Goal: Check status

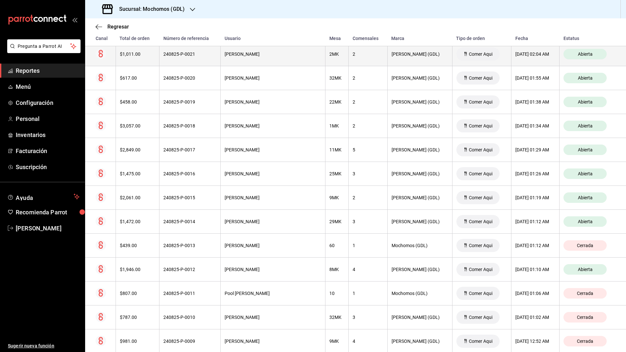
scroll to position [197, 0]
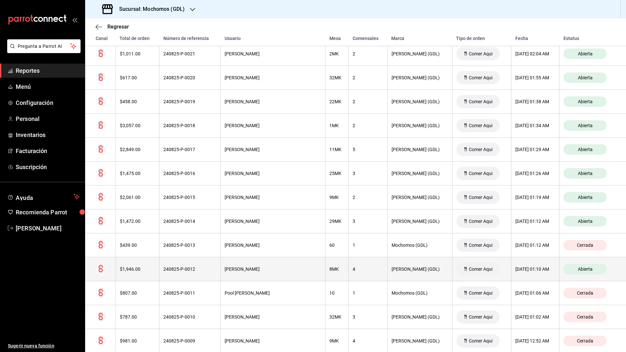
click at [357, 265] on th "4" at bounding box center [368, 269] width 39 height 24
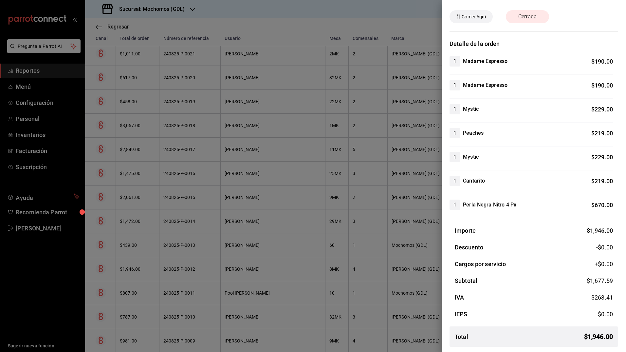
scroll to position [0, 0]
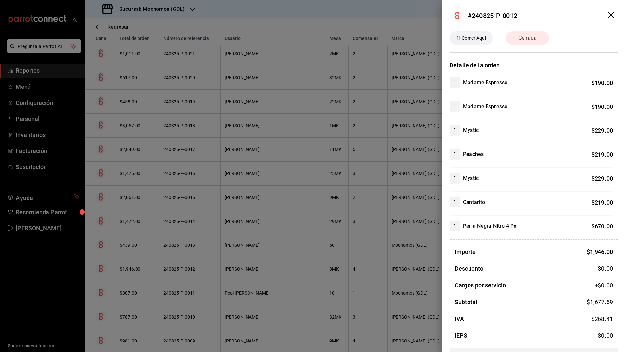
click at [372, 197] on div at bounding box center [313, 176] width 626 height 352
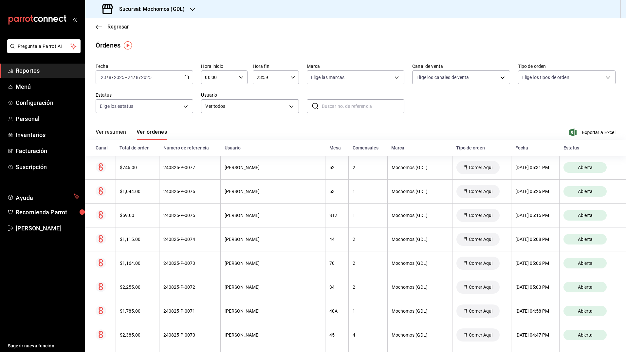
click at [286, 74] on div "23:59 Hora fin" at bounding box center [276, 77] width 46 height 14
click at [262, 112] on button "04" at bounding box center [262, 108] width 20 height 13
type input "04:59"
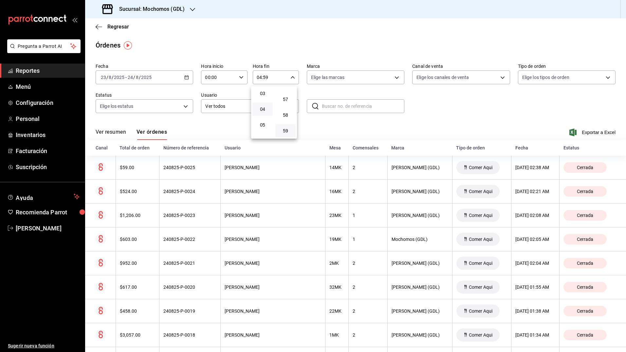
click at [464, 118] on div at bounding box center [313, 176] width 626 height 352
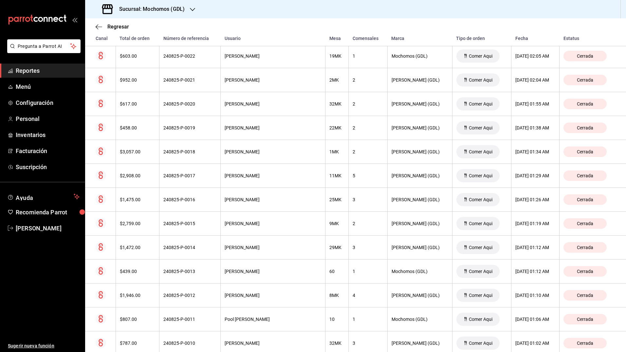
scroll to position [196, 0]
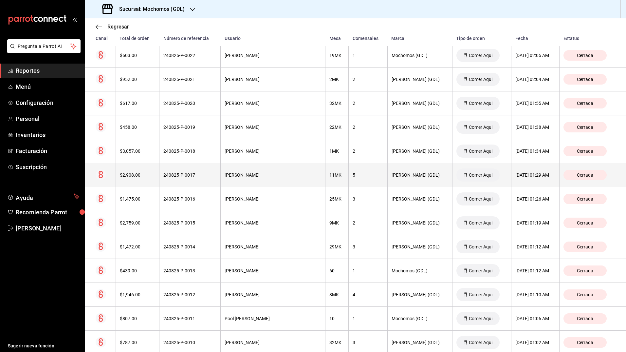
click at [515, 177] on div "[DATE] 01:29 AM" at bounding box center [535, 174] width 40 height 5
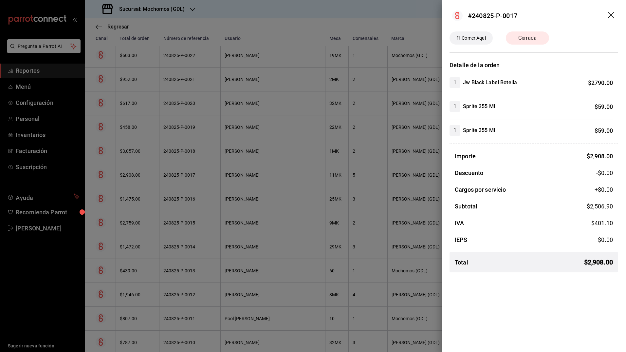
click at [392, 185] on div at bounding box center [313, 176] width 626 height 352
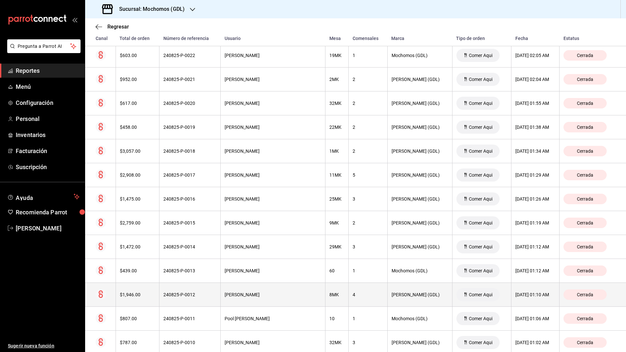
click at [353, 296] on div "4" at bounding box center [368, 294] width 30 height 5
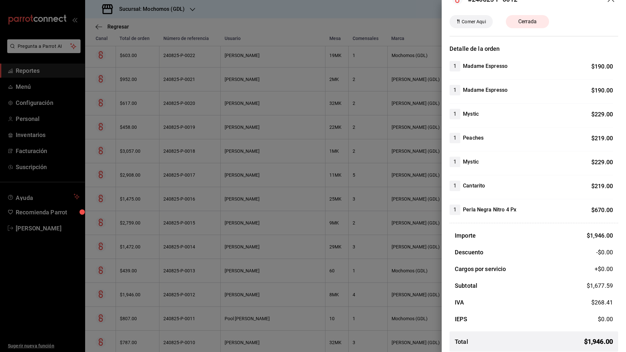
scroll to position [0, 0]
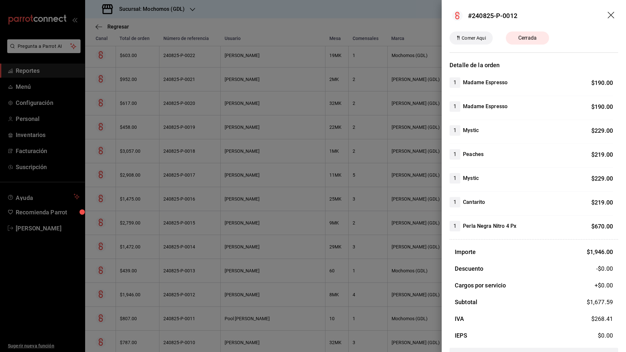
click at [412, 235] on div at bounding box center [313, 176] width 626 height 352
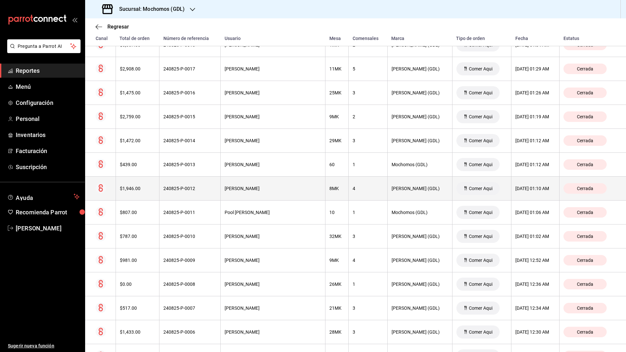
scroll to position [302, 0]
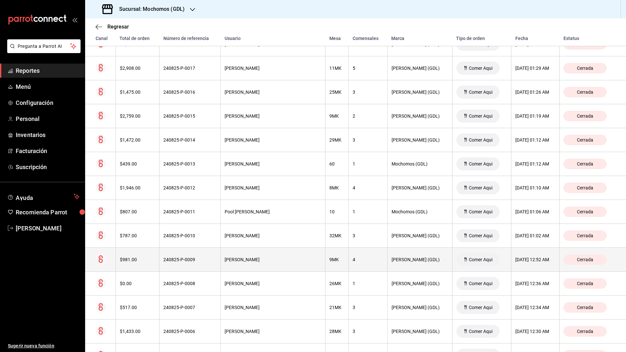
click at [352, 263] on th "4" at bounding box center [368, 259] width 39 height 24
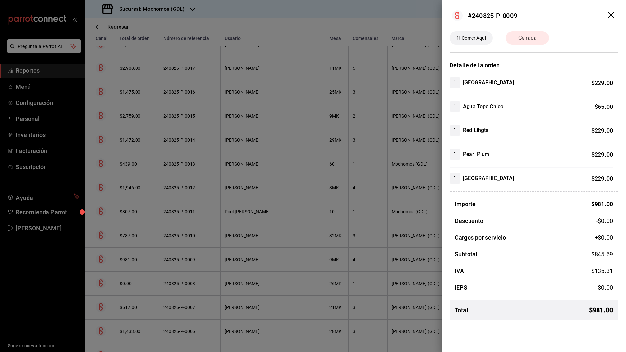
click at [350, 262] on div at bounding box center [313, 176] width 626 height 352
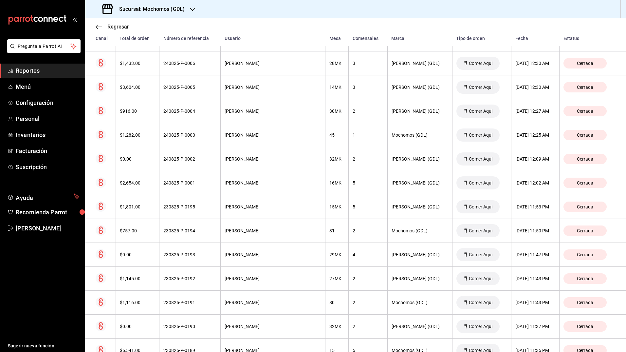
scroll to position [571, 0]
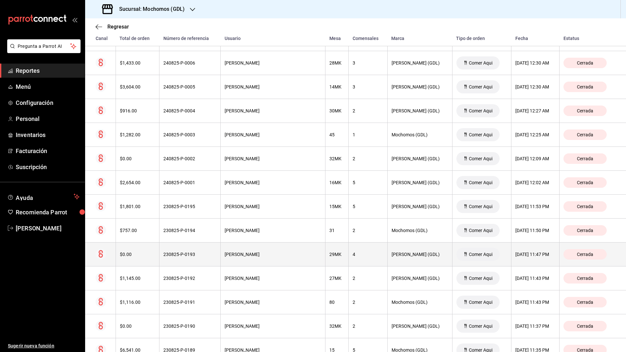
click at [350, 259] on th "4" at bounding box center [368, 254] width 39 height 24
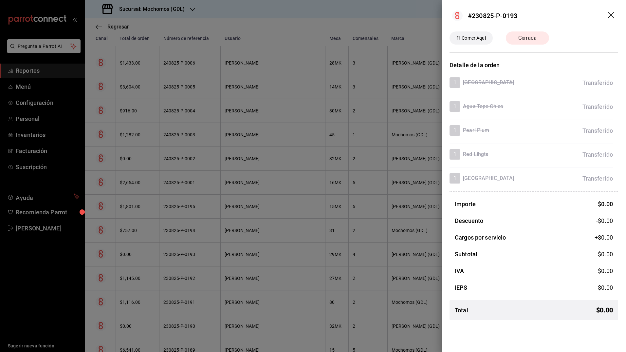
click at [358, 248] on div at bounding box center [313, 176] width 626 height 352
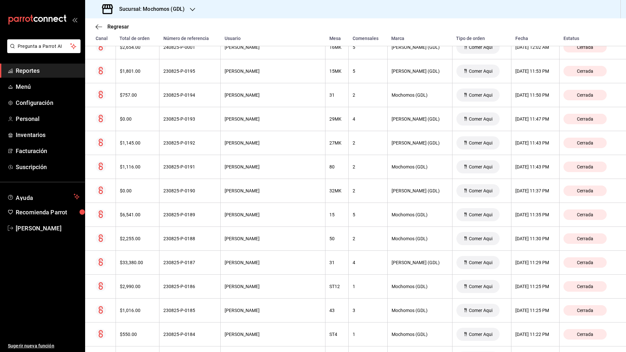
scroll to position [706, 0]
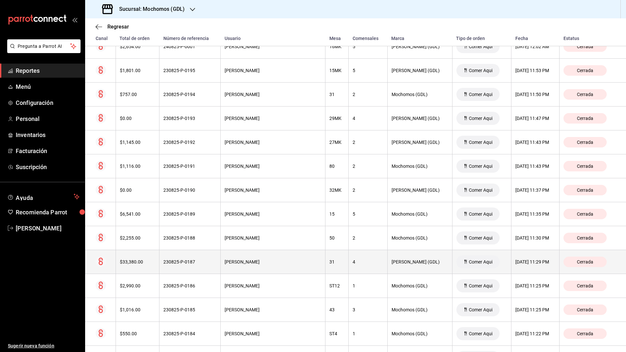
click at [353, 262] on div "4" at bounding box center [368, 261] width 30 height 5
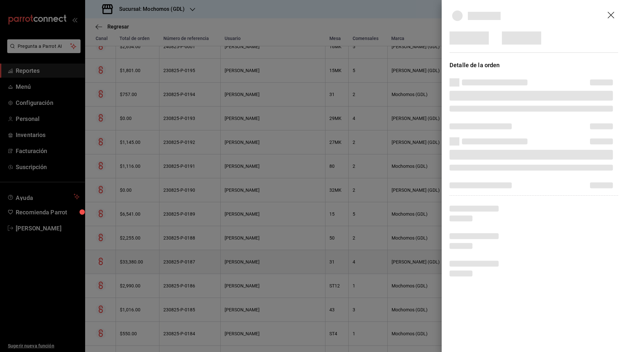
click at [352, 262] on div at bounding box center [313, 176] width 626 height 352
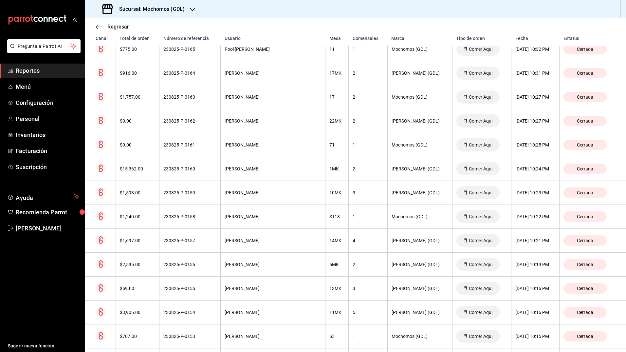
scroll to position [1445, 0]
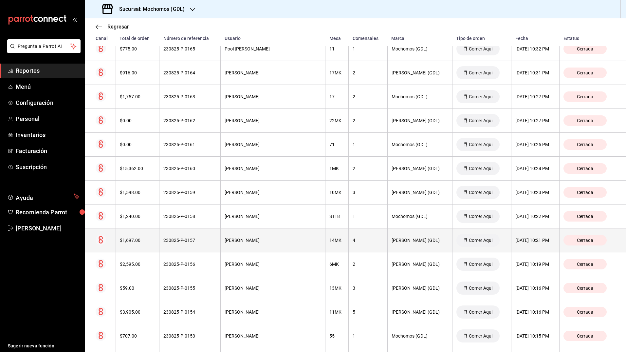
click at [351, 235] on th "4" at bounding box center [368, 240] width 39 height 24
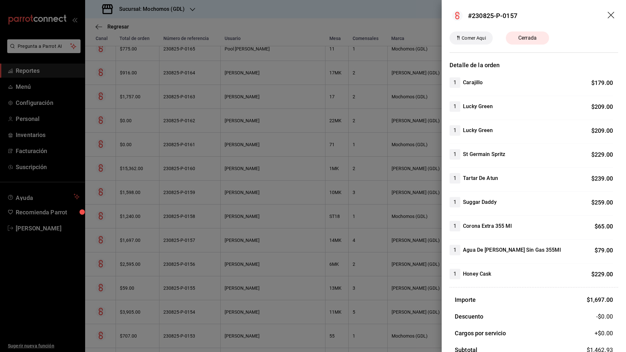
click at [358, 243] on div at bounding box center [313, 176] width 626 height 352
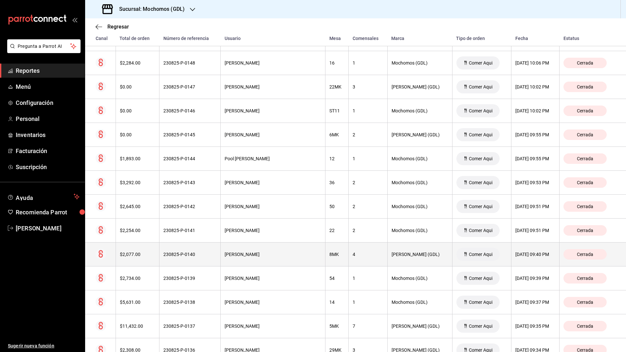
scroll to position [1837, 0]
click at [354, 254] on div "4" at bounding box center [368, 254] width 30 height 5
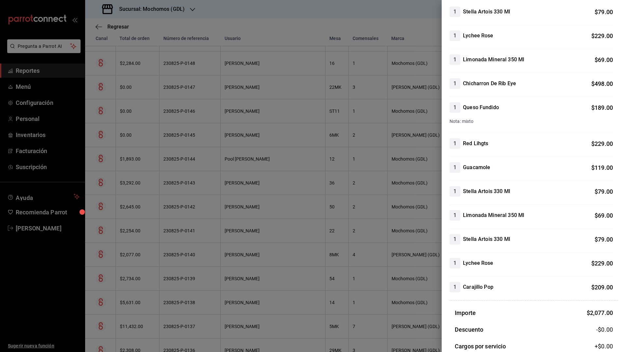
scroll to position [70, 0]
click at [362, 260] on div at bounding box center [313, 176] width 626 height 352
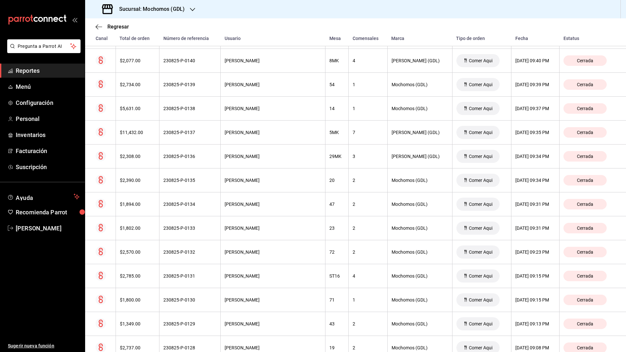
scroll to position [2031, 0]
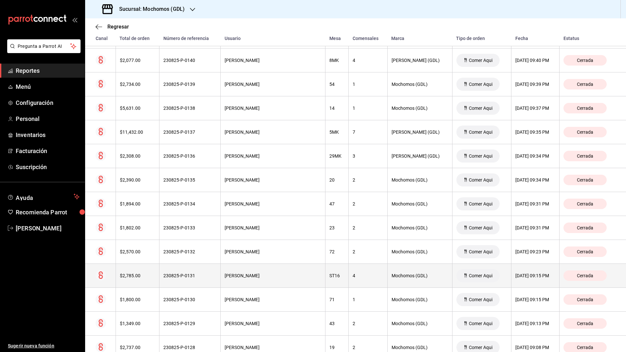
click at [351, 271] on th "4" at bounding box center [368, 276] width 39 height 24
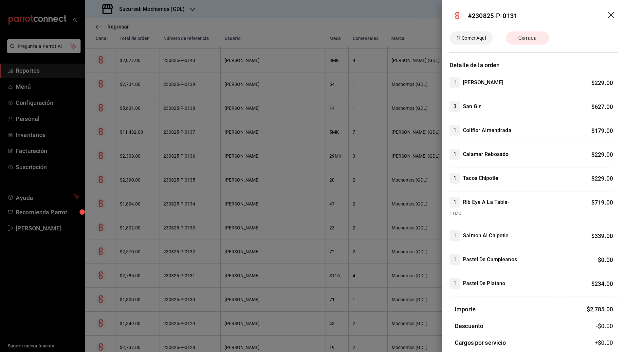
click at [351, 271] on div at bounding box center [313, 176] width 626 height 352
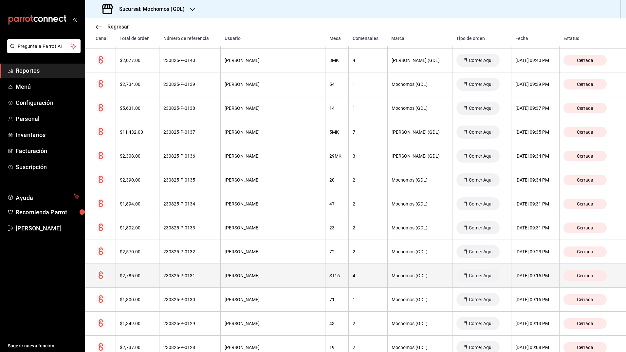
click at [350, 266] on th "4" at bounding box center [368, 276] width 39 height 24
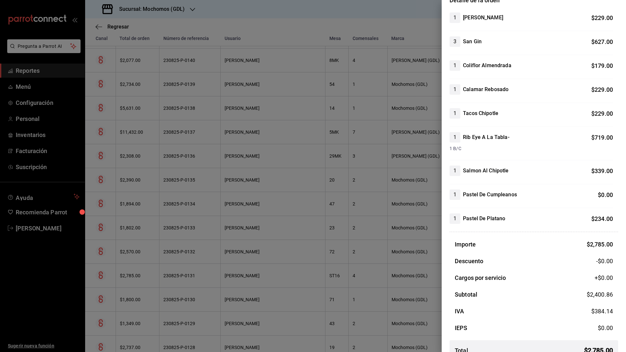
scroll to position [79, 0]
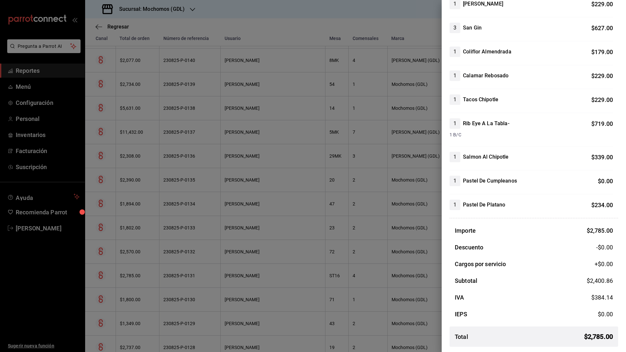
click at [361, 260] on div at bounding box center [313, 176] width 626 height 352
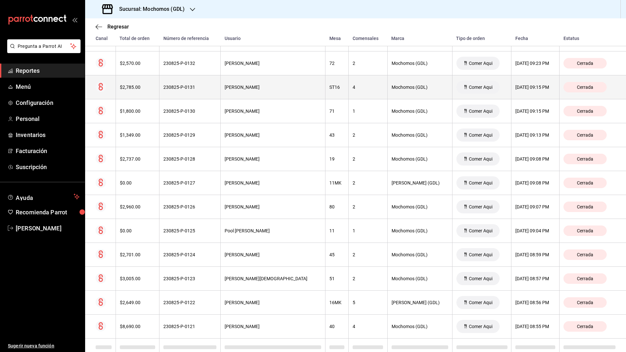
scroll to position [2271, 0]
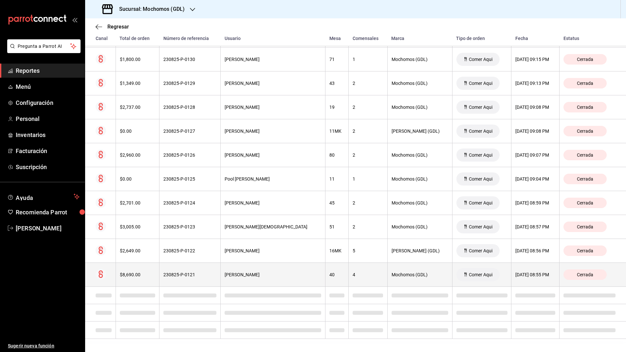
click at [353, 275] on div "4" at bounding box center [368, 274] width 30 height 5
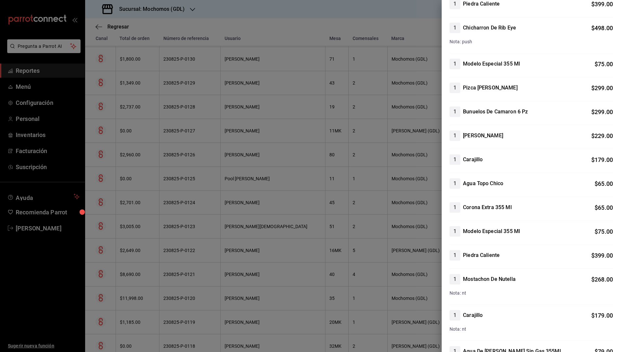
scroll to position [0, 0]
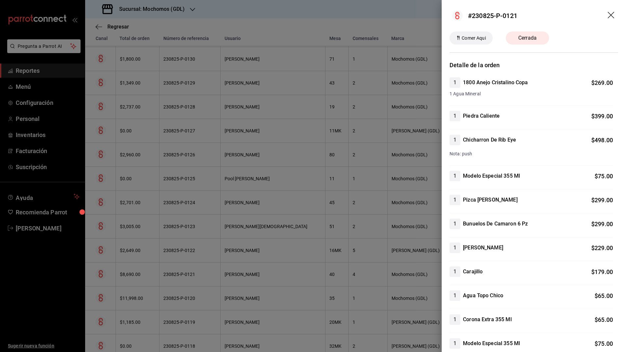
click at [317, 292] on div at bounding box center [313, 176] width 626 height 352
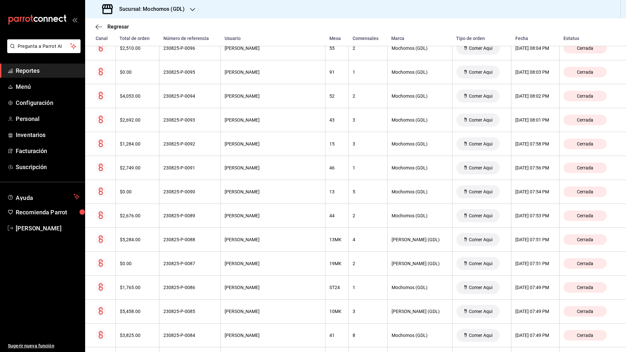
scroll to position [3093, 0]
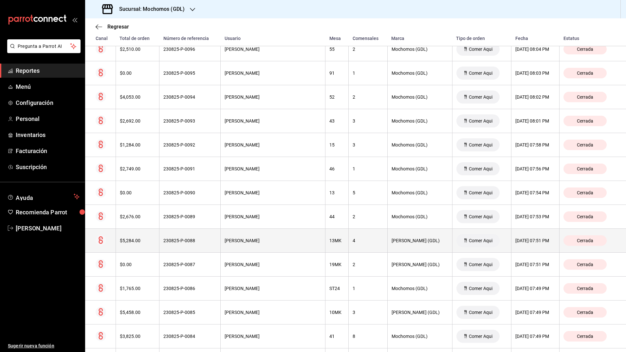
click at [352, 246] on th "4" at bounding box center [368, 240] width 39 height 24
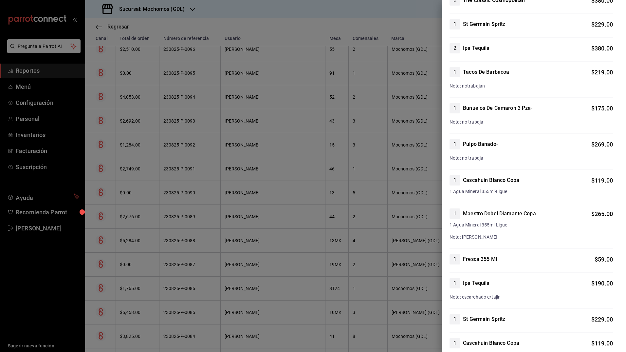
scroll to position [0, 0]
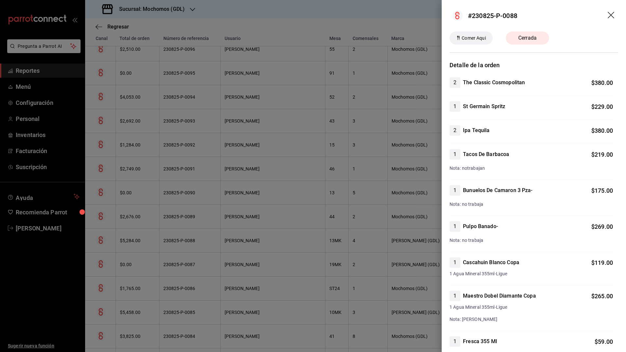
click at [365, 250] on div at bounding box center [313, 176] width 626 height 352
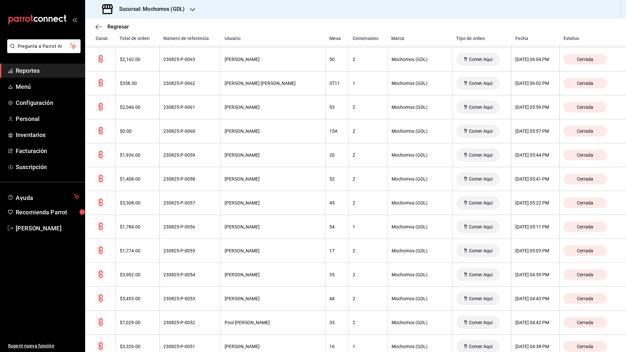
scroll to position [3872, 0]
